Goal: Task Accomplishment & Management: Manage account settings

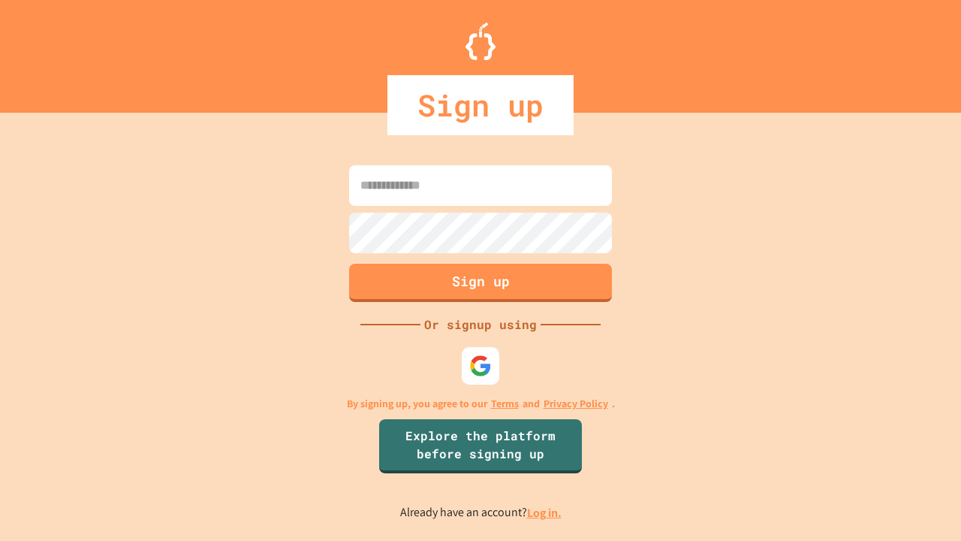
click at [545, 512] on link "Log in." at bounding box center [544, 513] width 35 height 16
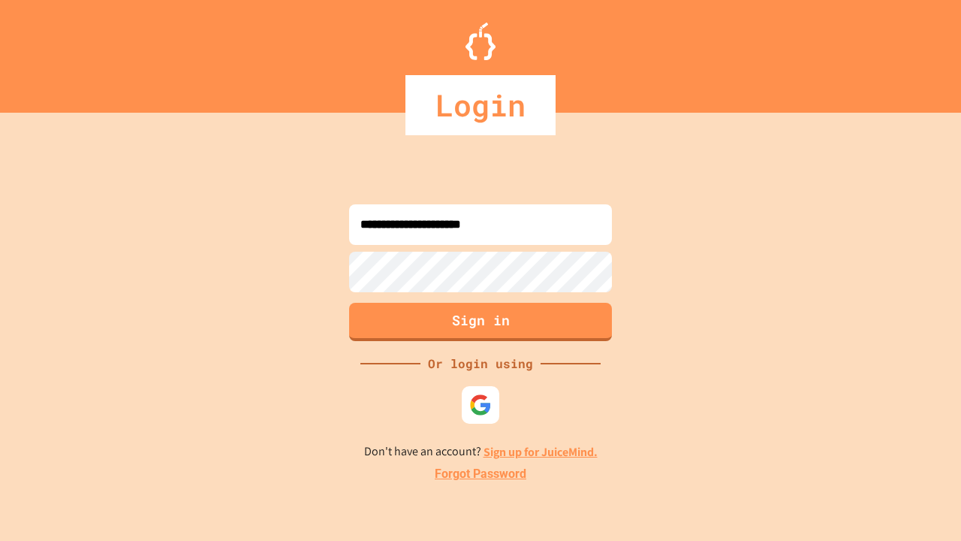
type input "**********"
